Goal: Transaction & Acquisition: Download file/media

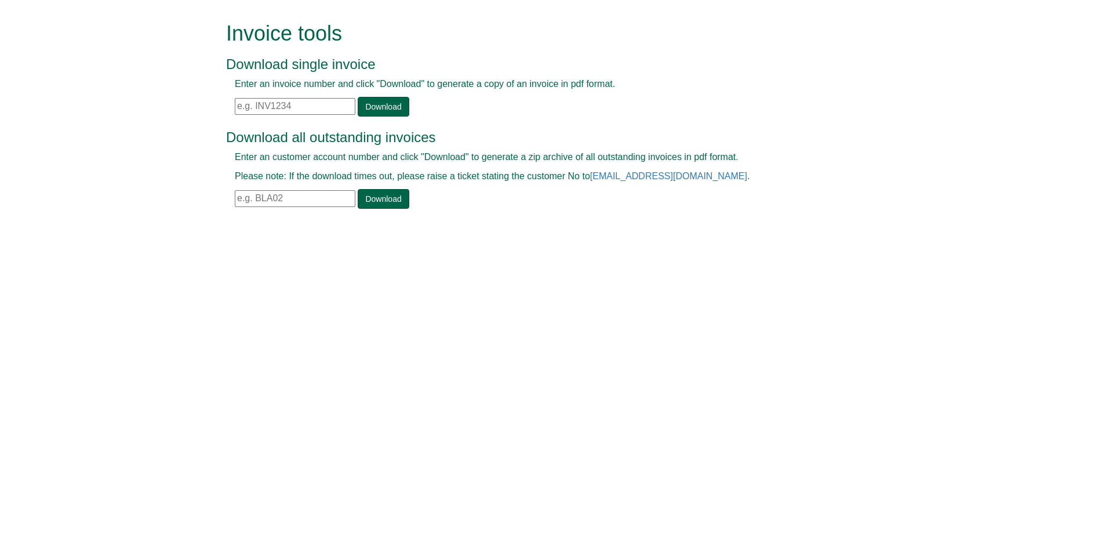
drag, startPoint x: 248, startPoint y: 106, endPoint x: 259, endPoint y: 107, distance: 11.1
click at [248, 106] on input "text" at bounding box center [295, 106] width 121 height 17
paste input "INV1399325"
click at [361, 104] on link "Download" at bounding box center [383, 107] width 51 height 20
click at [192, 98] on form "Invoice tools Download single invoice Enter an invoice number and click "Downlo…" at bounding box center [556, 116] width 1113 height 233
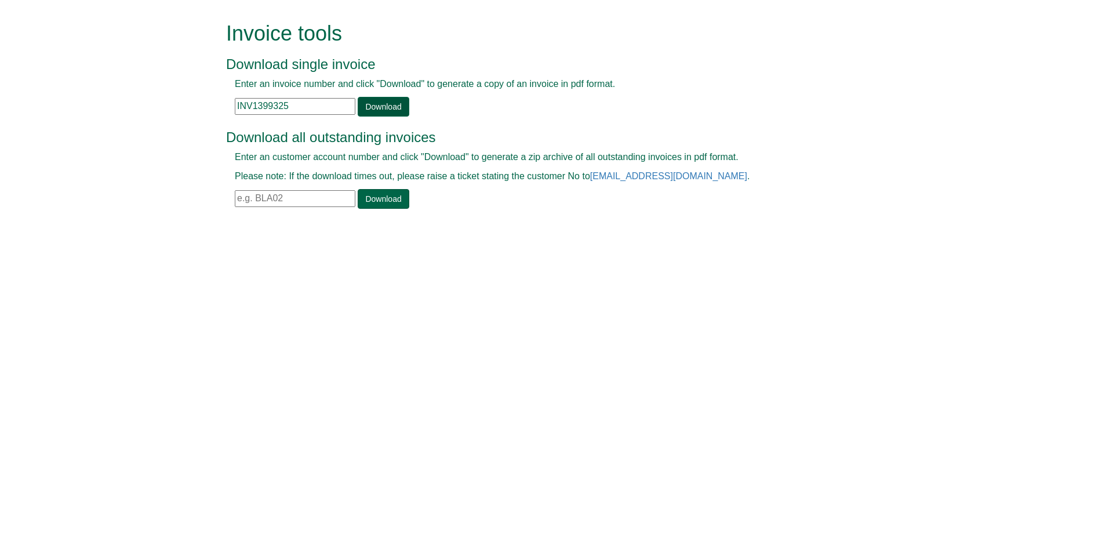
paste input "50"
click at [380, 103] on link "Download" at bounding box center [383, 107] width 51 height 20
drag, startPoint x: 290, startPoint y: 108, endPoint x: 204, endPoint y: 114, distance: 86.0
click at [197, 115] on form "Invoice tools Download single invoice Enter an invoice number and click "Downlo…" at bounding box center [556, 116] width 1113 height 233
paste input "7"
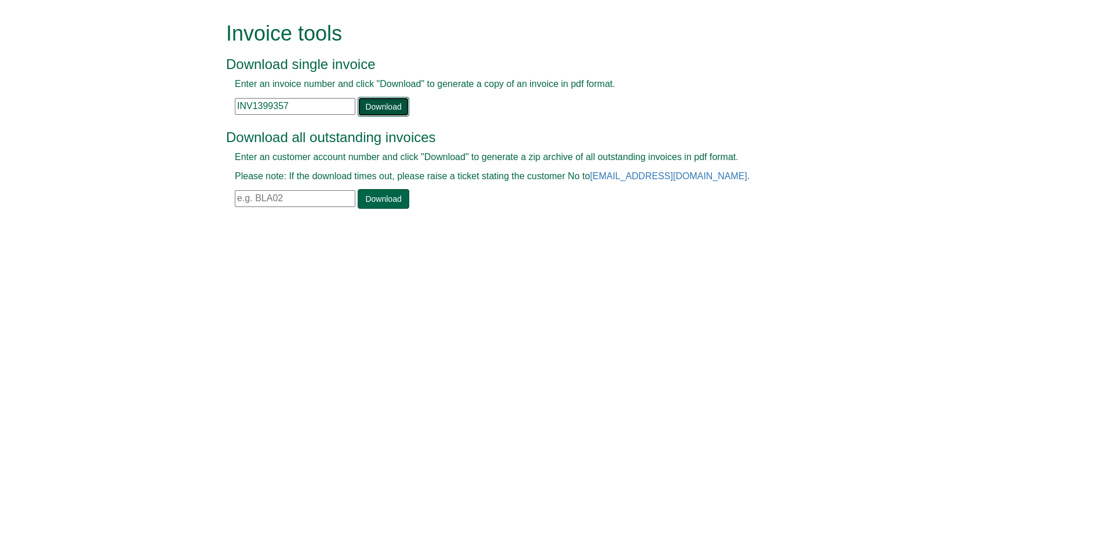
click at [373, 106] on link "Download" at bounding box center [383, 107] width 51 height 20
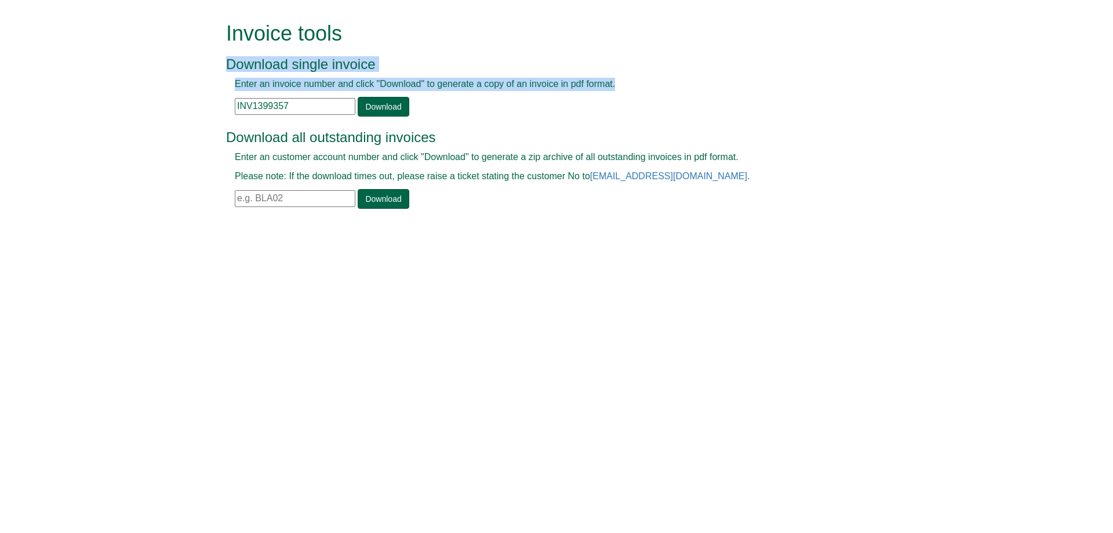
drag, startPoint x: 317, startPoint y: 115, endPoint x: 63, endPoint y: 106, distance: 254.7
click at [0, 110] on form "Invoice tools Download single invoice Enter an invoice number and click "Downlo…" at bounding box center [556, 116] width 1113 height 233
drag, startPoint x: 293, startPoint y: 110, endPoint x: 301, endPoint y: 112, distance: 7.7
click at [293, 110] on input "INV1399357" at bounding box center [295, 106] width 121 height 17
click at [318, 110] on input "INV1399357" at bounding box center [295, 106] width 121 height 17
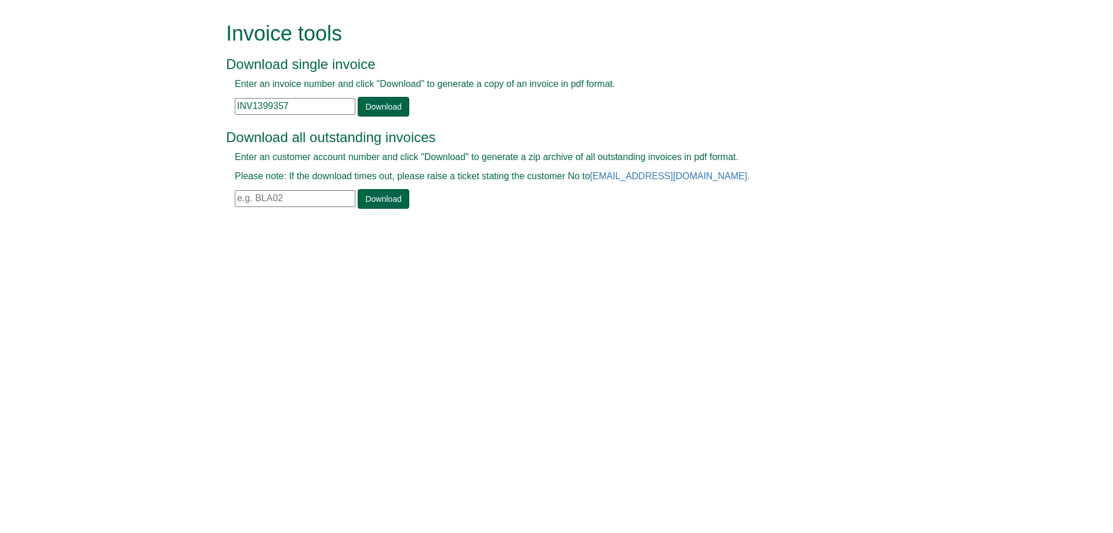
drag, startPoint x: 299, startPoint y: 103, endPoint x: 170, endPoint y: 106, distance: 128.2
click at [170, 106] on form "Invoice tools Download single invoice Enter an invoice number and click "Downlo…" at bounding box center [556, 116] width 1113 height 233
paste input "62"
click at [376, 108] on link "Download" at bounding box center [383, 107] width 51 height 20
drag, startPoint x: 306, startPoint y: 113, endPoint x: 268, endPoint y: 117, distance: 38.5
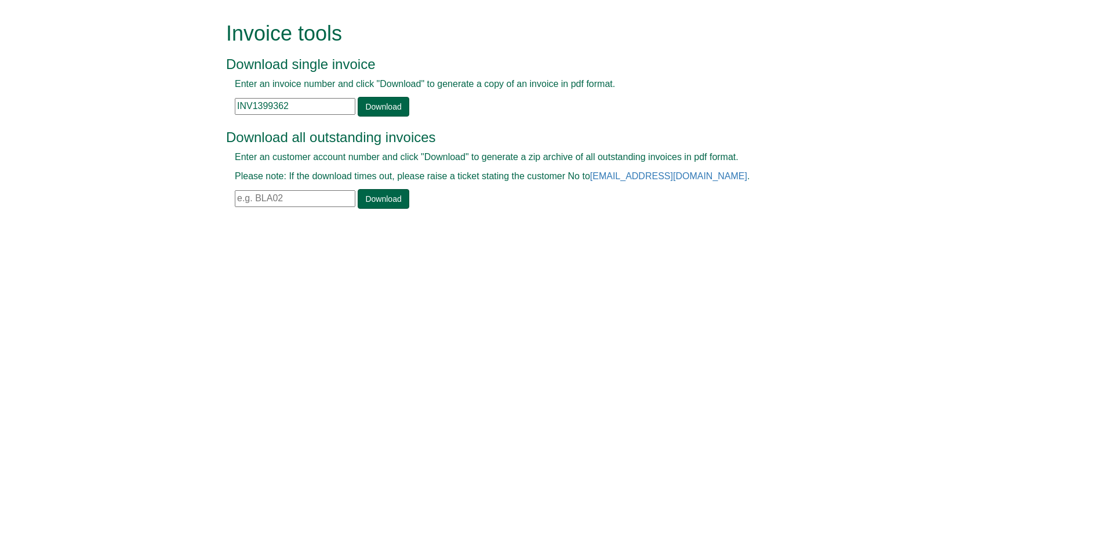
click at [23, 113] on form "Invoice tools Download single invoice Enter an invoice number and click "Downlo…" at bounding box center [556, 116] width 1113 height 233
paste input "5"
type input "INV1399365"
click at [370, 107] on link "Download" at bounding box center [383, 107] width 51 height 20
